Goal: Information Seeking & Learning: Learn about a topic

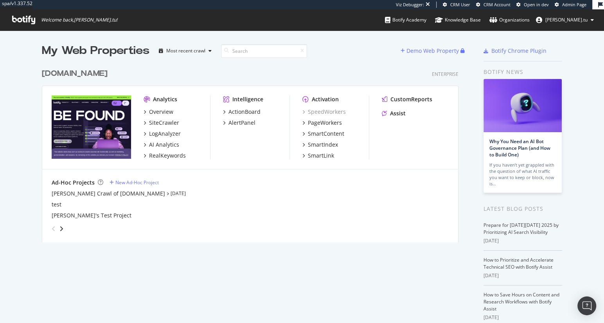
scroll to position [184, 422]
click at [164, 97] on div "Analytics" at bounding box center [165, 99] width 24 height 8
click at [145, 110] on icon "grid" at bounding box center [145, 112] width 2 height 4
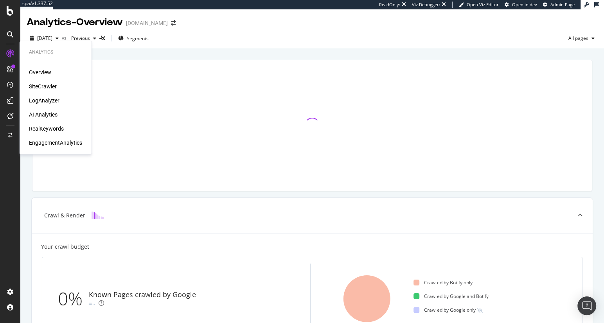
click at [47, 115] on div "AI Analytics" at bounding box center [43, 115] width 29 height 8
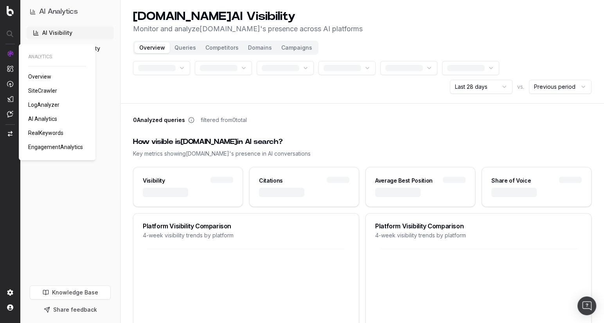
click at [32, 57] on span "ANALYTICS" at bounding box center [57, 57] width 58 height 6
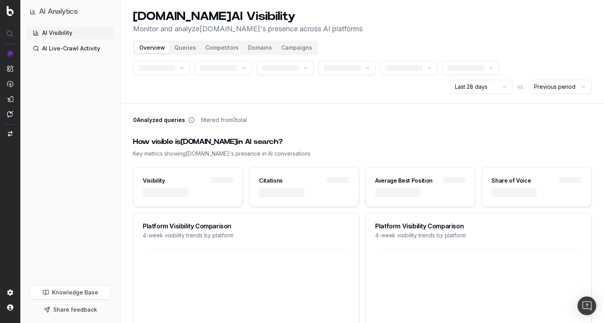
click at [8, 52] on img at bounding box center [10, 53] width 6 height 6
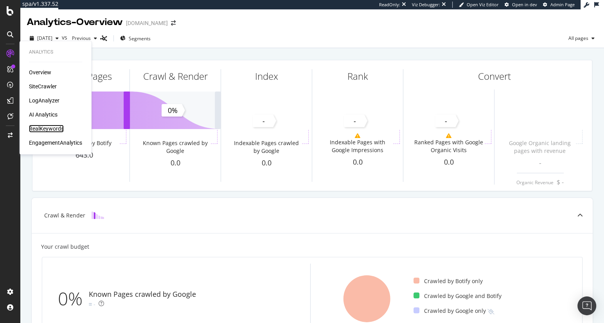
click at [53, 131] on div "RealKeywords" at bounding box center [46, 129] width 35 height 8
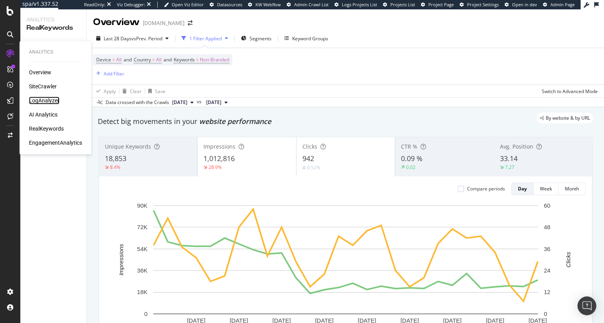
click at [50, 102] on div "LogAnalyzer" at bounding box center [44, 101] width 31 height 8
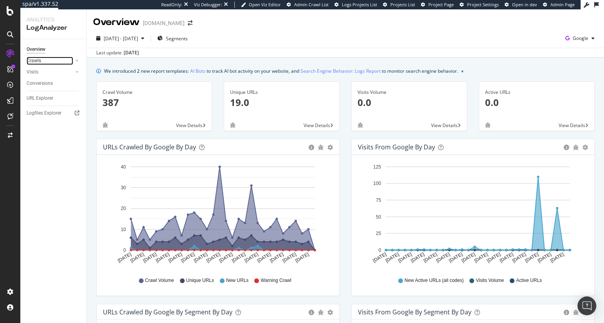
click at [48, 59] on link "Crawls" at bounding box center [50, 61] width 47 height 8
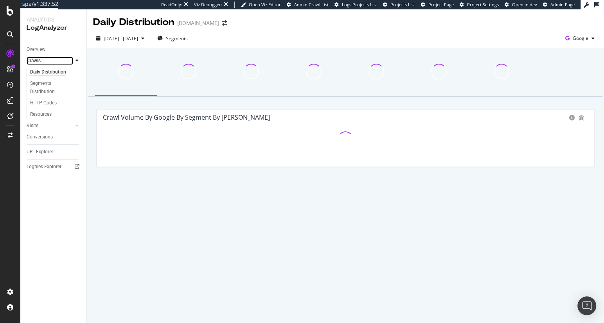
click at [48, 59] on link "Crawls" at bounding box center [50, 61] width 47 height 8
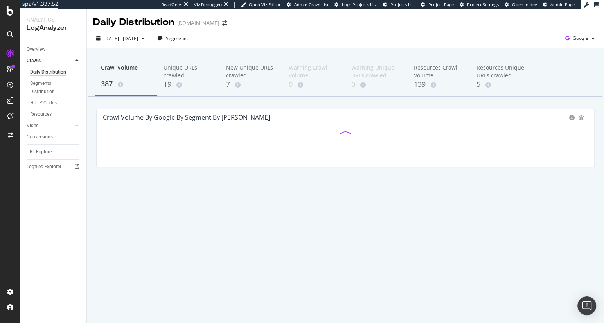
click at [74, 57] on div "Crawls" at bounding box center [57, 60] width 60 height 11
click at [79, 62] on div at bounding box center [77, 61] width 8 height 8
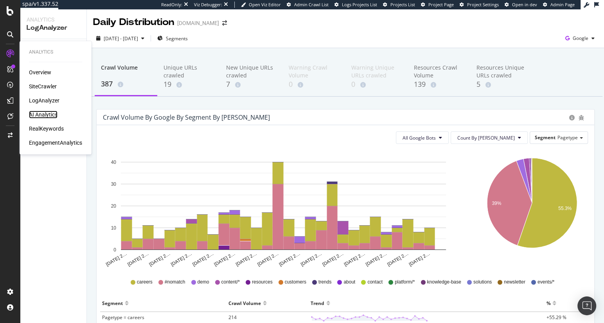
click at [41, 115] on div "AI Analytics" at bounding box center [43, 115] width 29 height 8
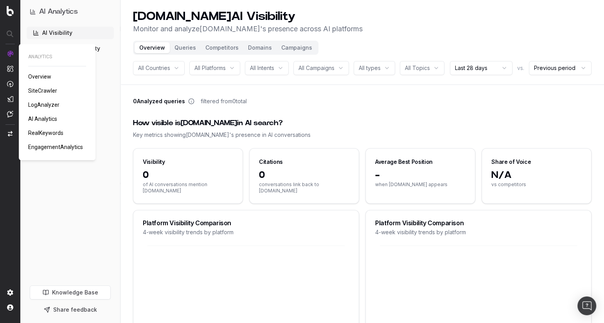
click at [42, 121] on span "AI Analytics" at bounding box center [42, 119] width 29 height 6
click at [11, 55] on img at bounding box center [10, 53] width 6 height 6
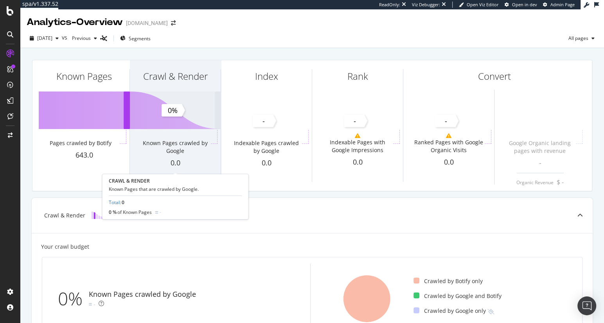
scroll to position [48, 0]
